Goal: Task Accomplishment & Management: Complete application form

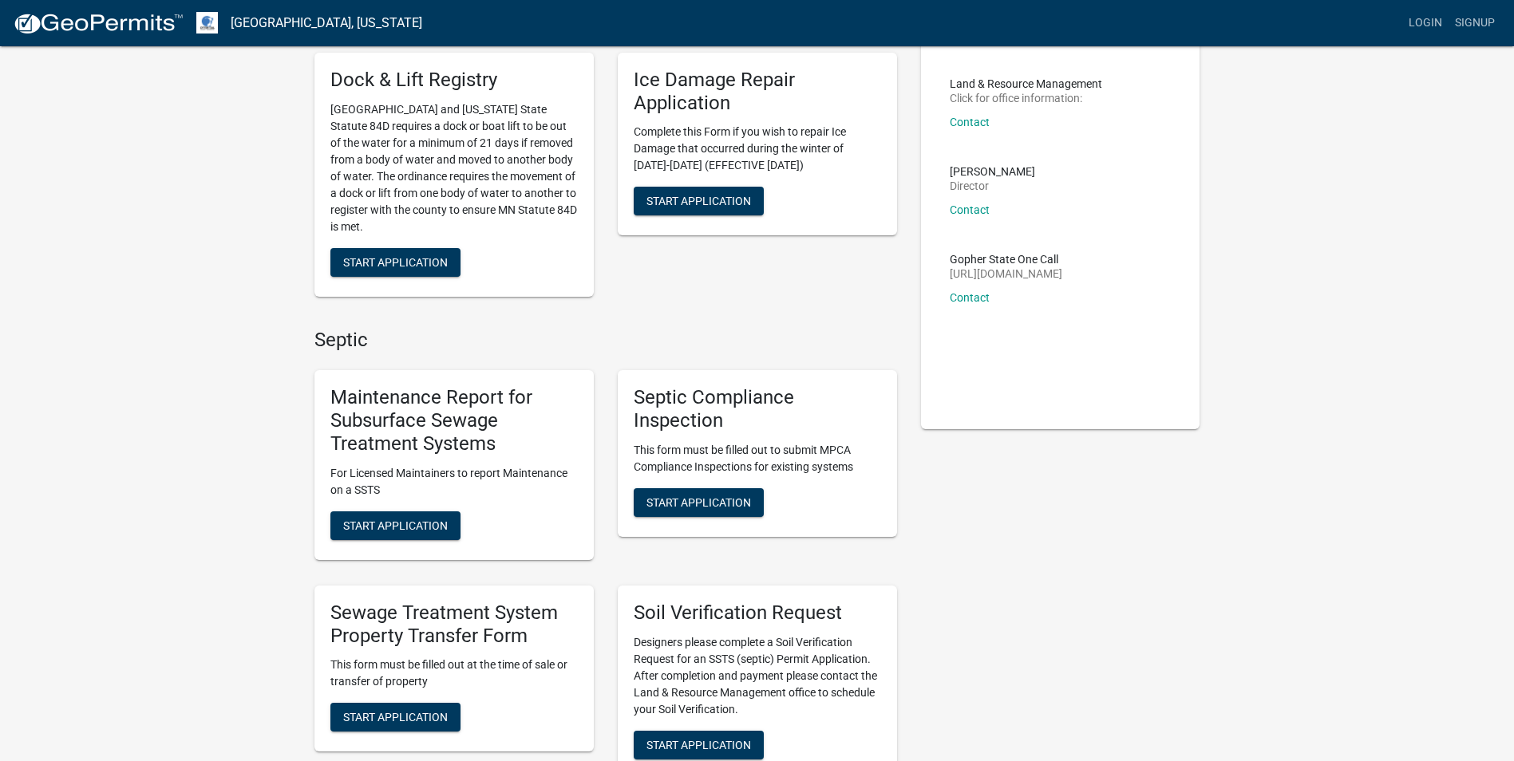
scroll to position [239, 0]
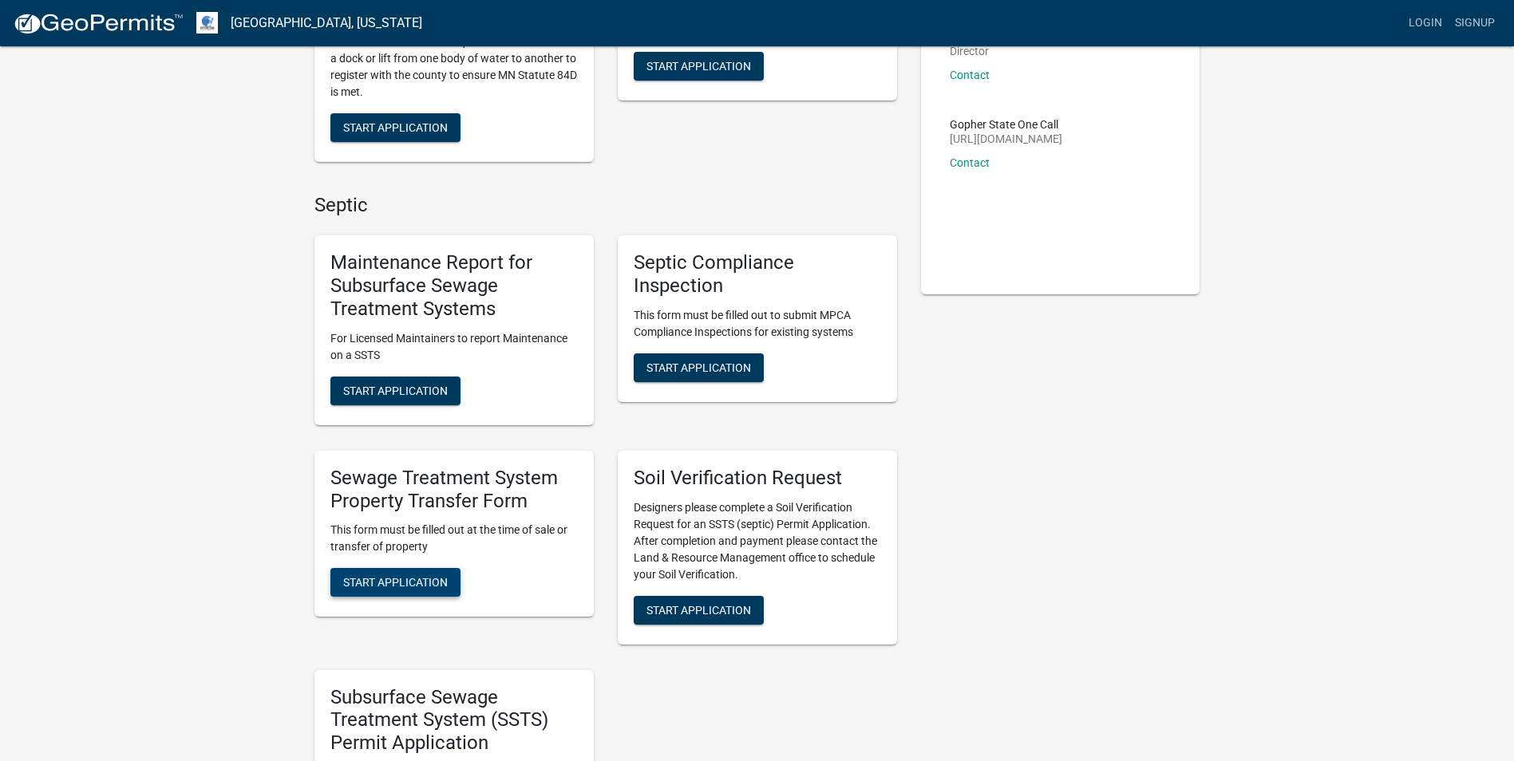
click at [401, 571] on button "Start Application" at bounding box center [395, 582] width 130 height 29
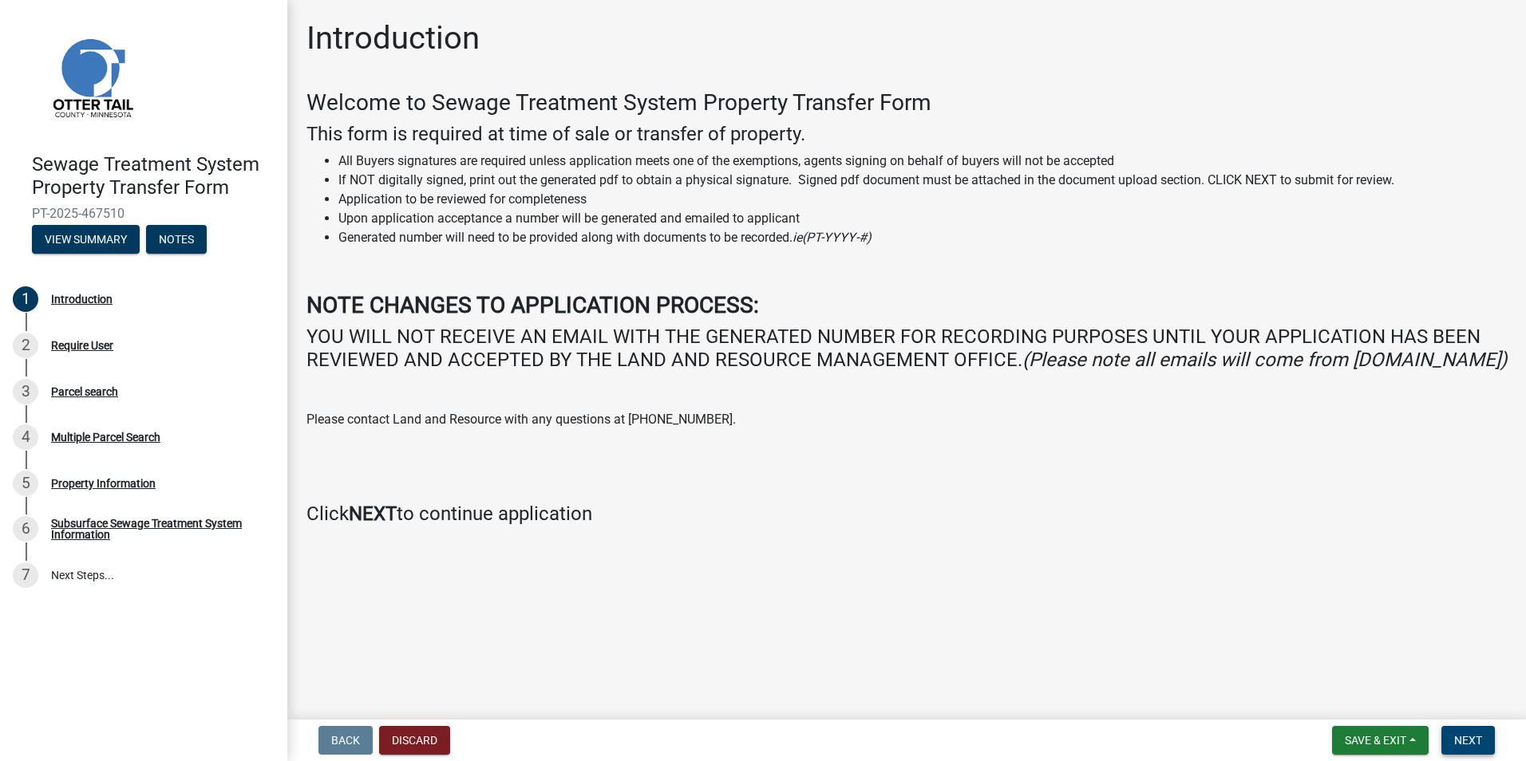
click at [1465, 738] on span "Next" at bounding box center [1468, 740] width 28 height 13
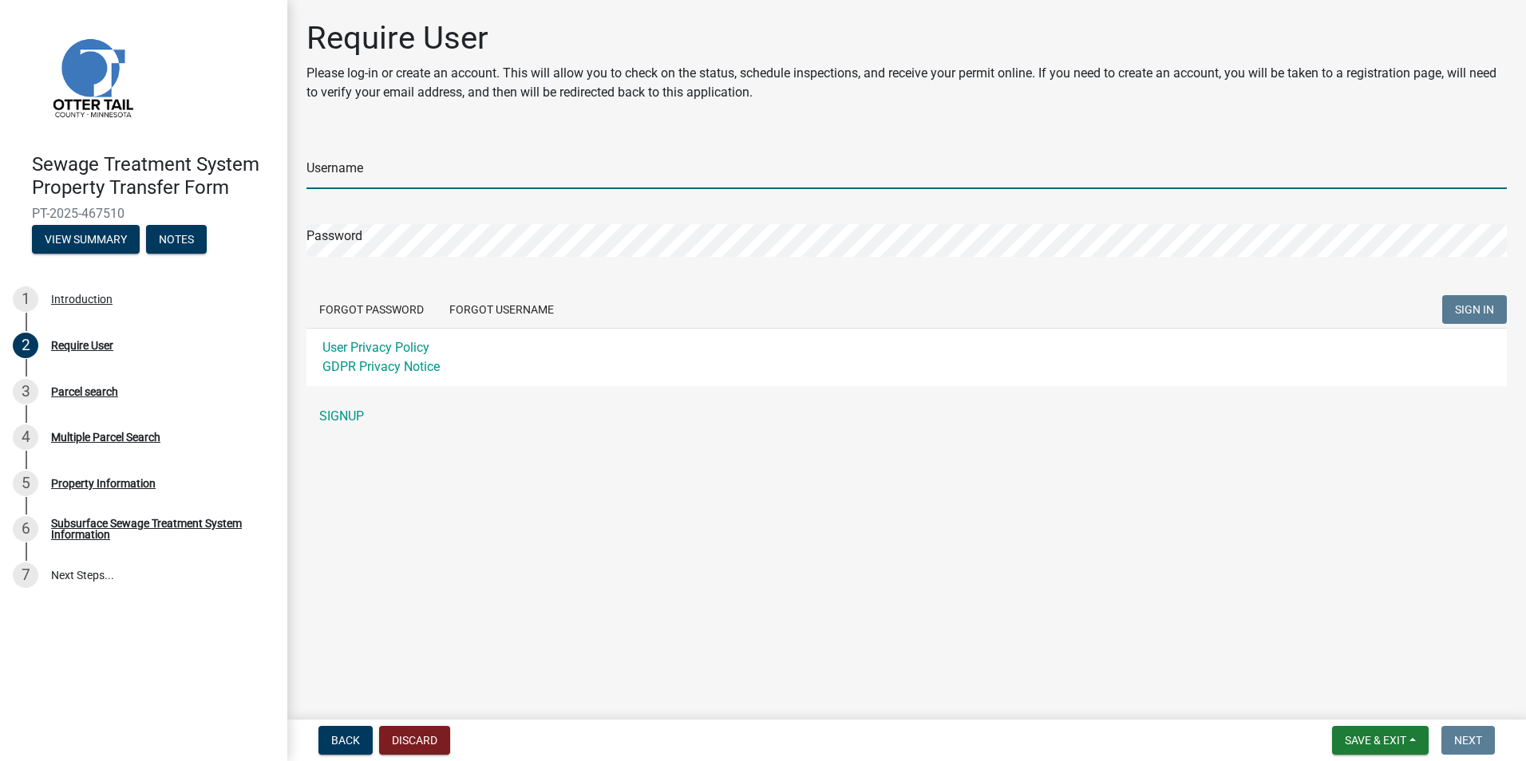
click at [349, 176] on input "Username" at bounding box center [906, 172] width 1200 height 33
type input "[PERSON_NAME][EMAIL_ADDRESS][DOMAIN_NAME]"
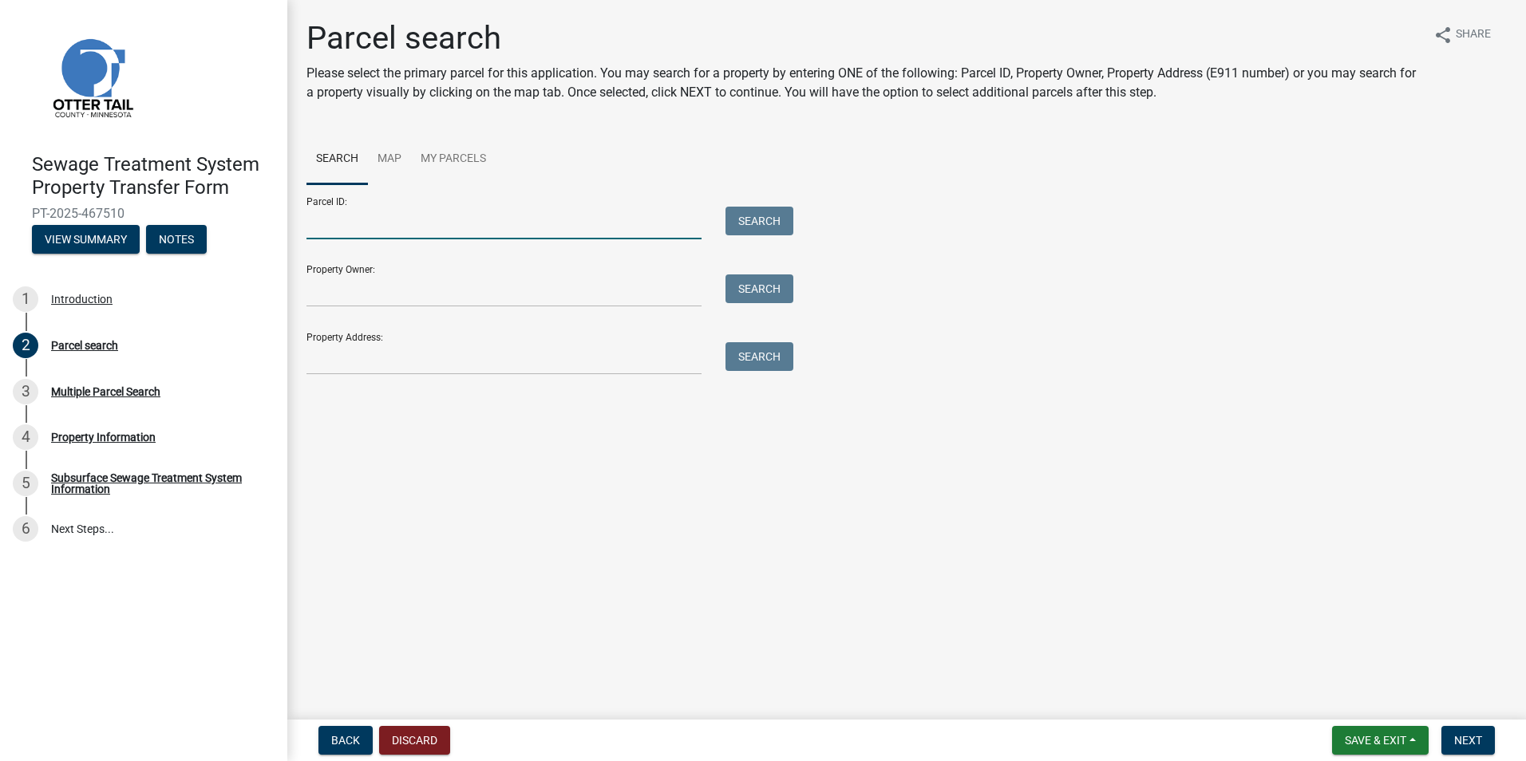
click at [356, 224] on input "Parcel ID:" at bounding box center [503, 223] width 395 height 33
type input "14000250197012"
click at [748, 211] on button "Search" at bounding box center [759, 221] width 68 height 29
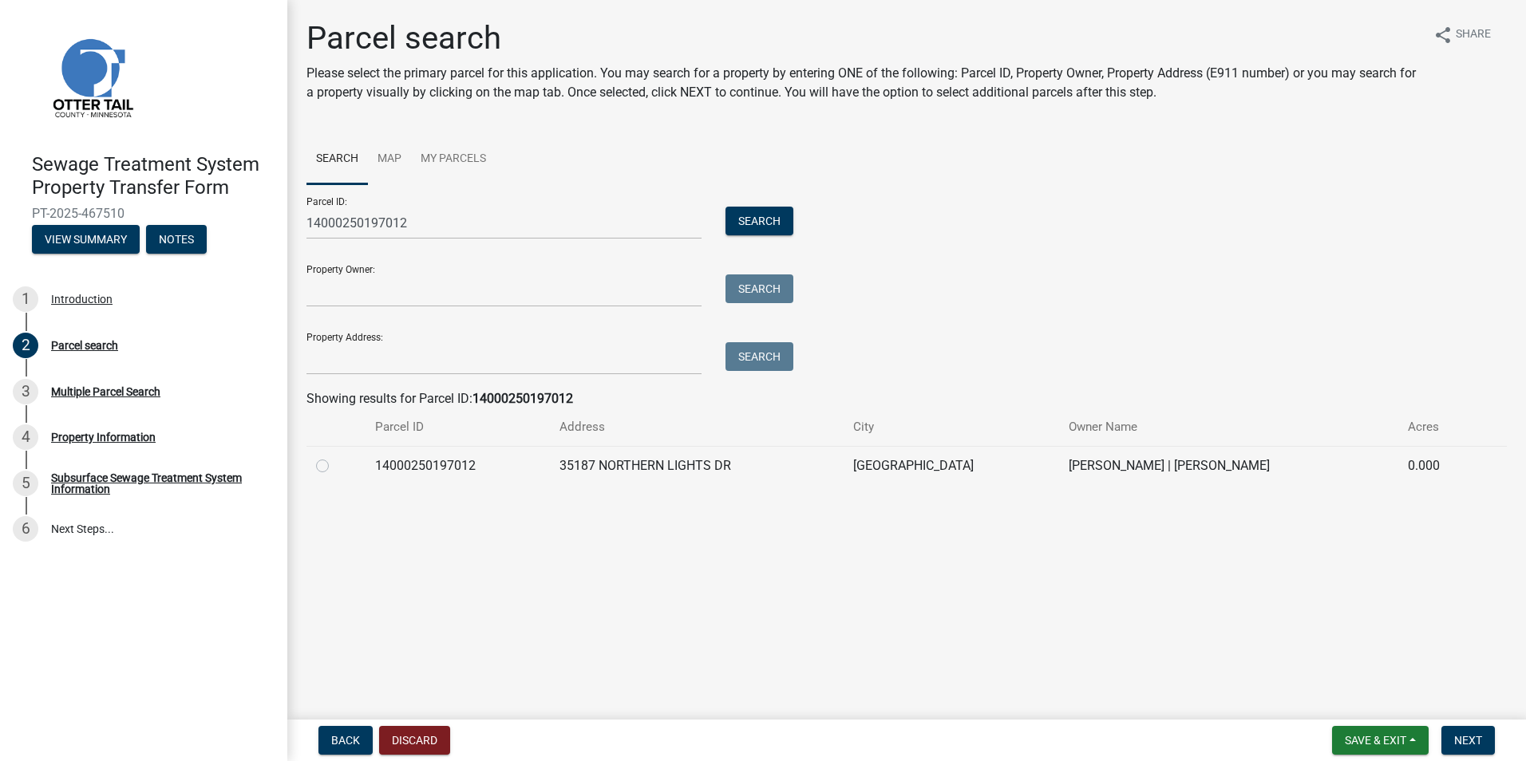
click at [335, 456] on label at bounding box center [335, 456] width 0 height 0
click at [335, 467] on input "radio" at bounding box center [340, 461] width 10 height 10
radio input "true"
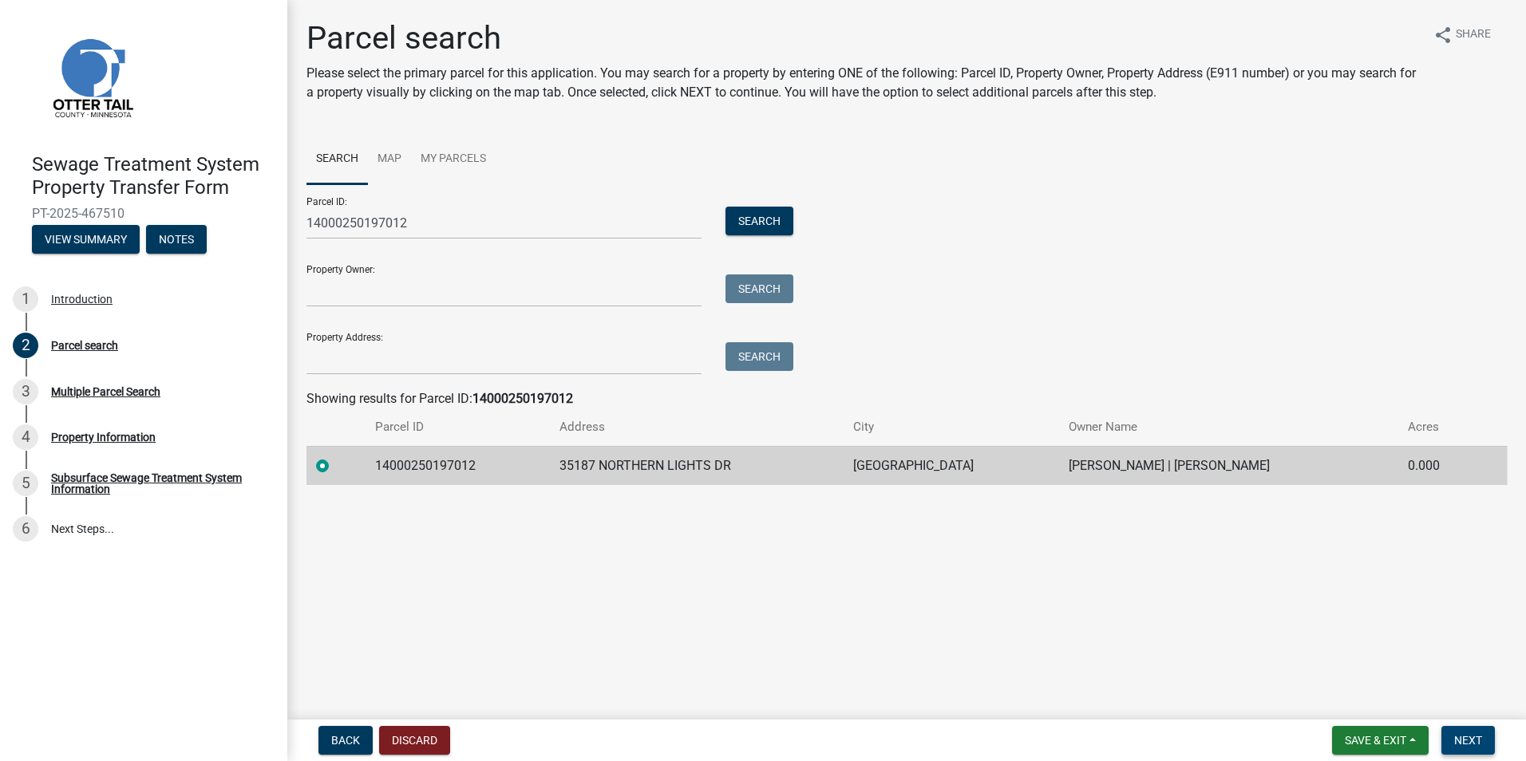
click at [1461, 737] on span "Next" at bounding box center [1468, 740] width 28 height 13
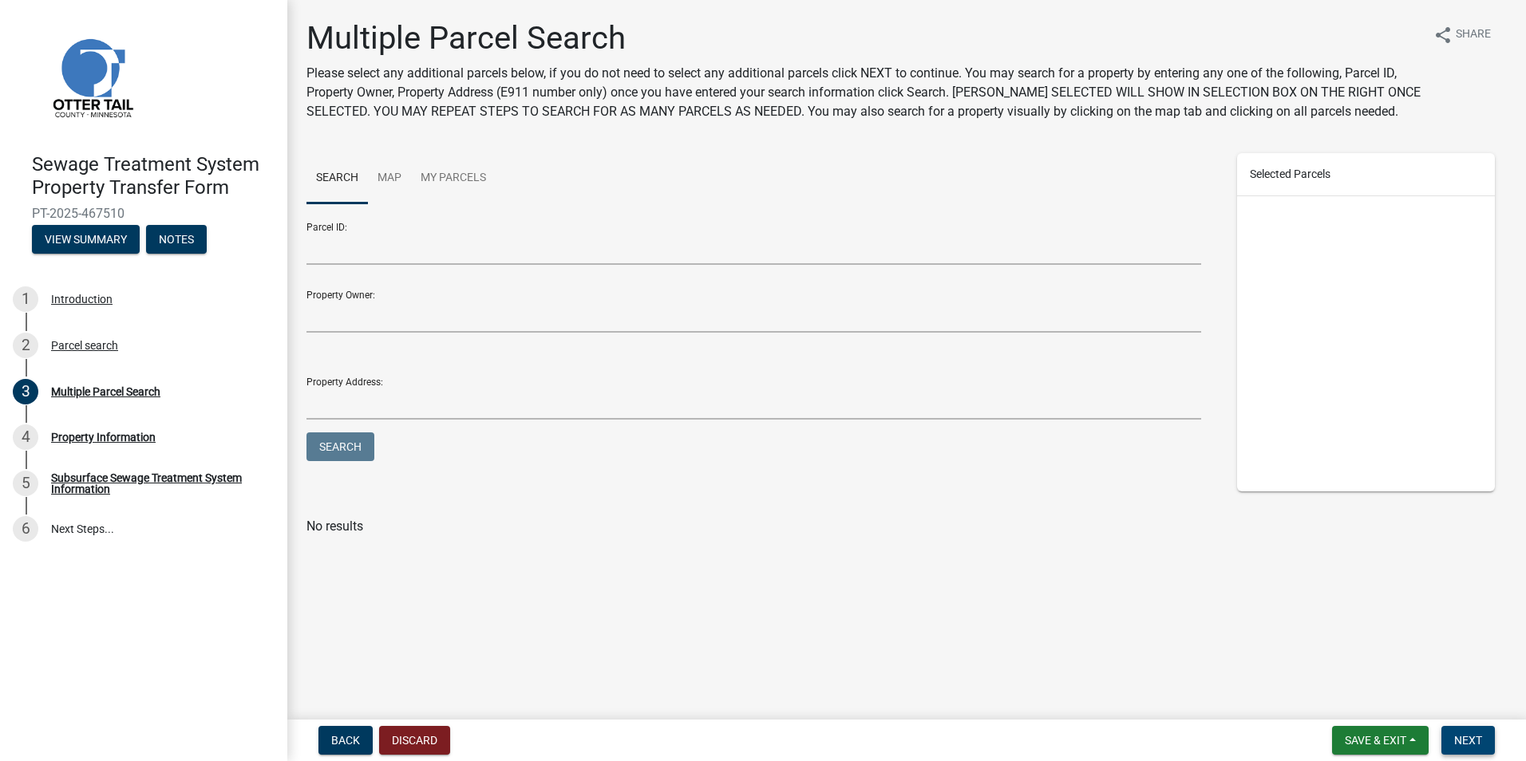
click at [1461, 737] on span "Next" at bounding box center [1468, 740] width 28 height 13
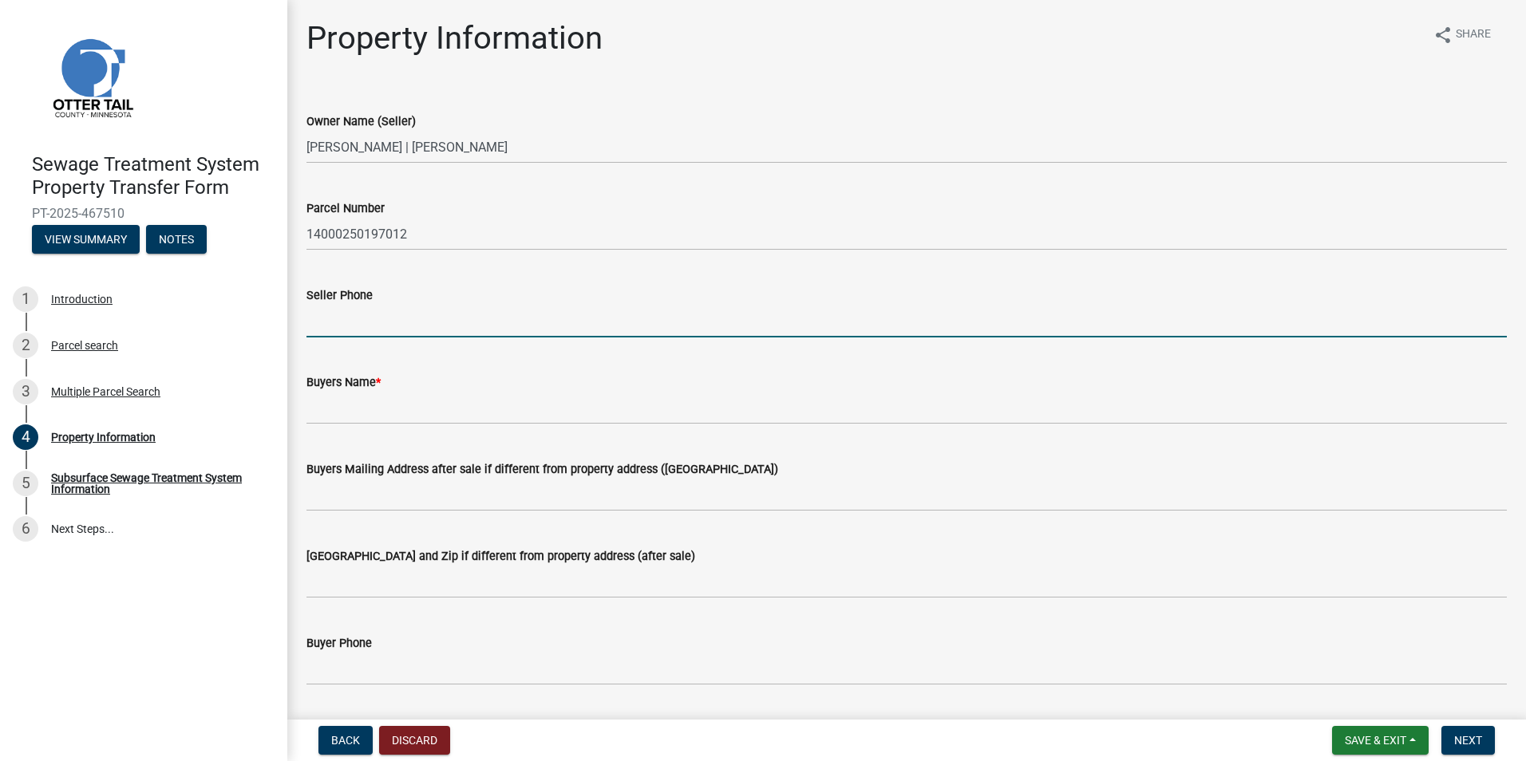
click at [358, 325] on input "Seller Phone" at bounding box center [906, 321] width 1200 height 33
type input "[PHONE_NUMBER]"
